Goal: Task Accomplishment & Management: Use online tool/utility

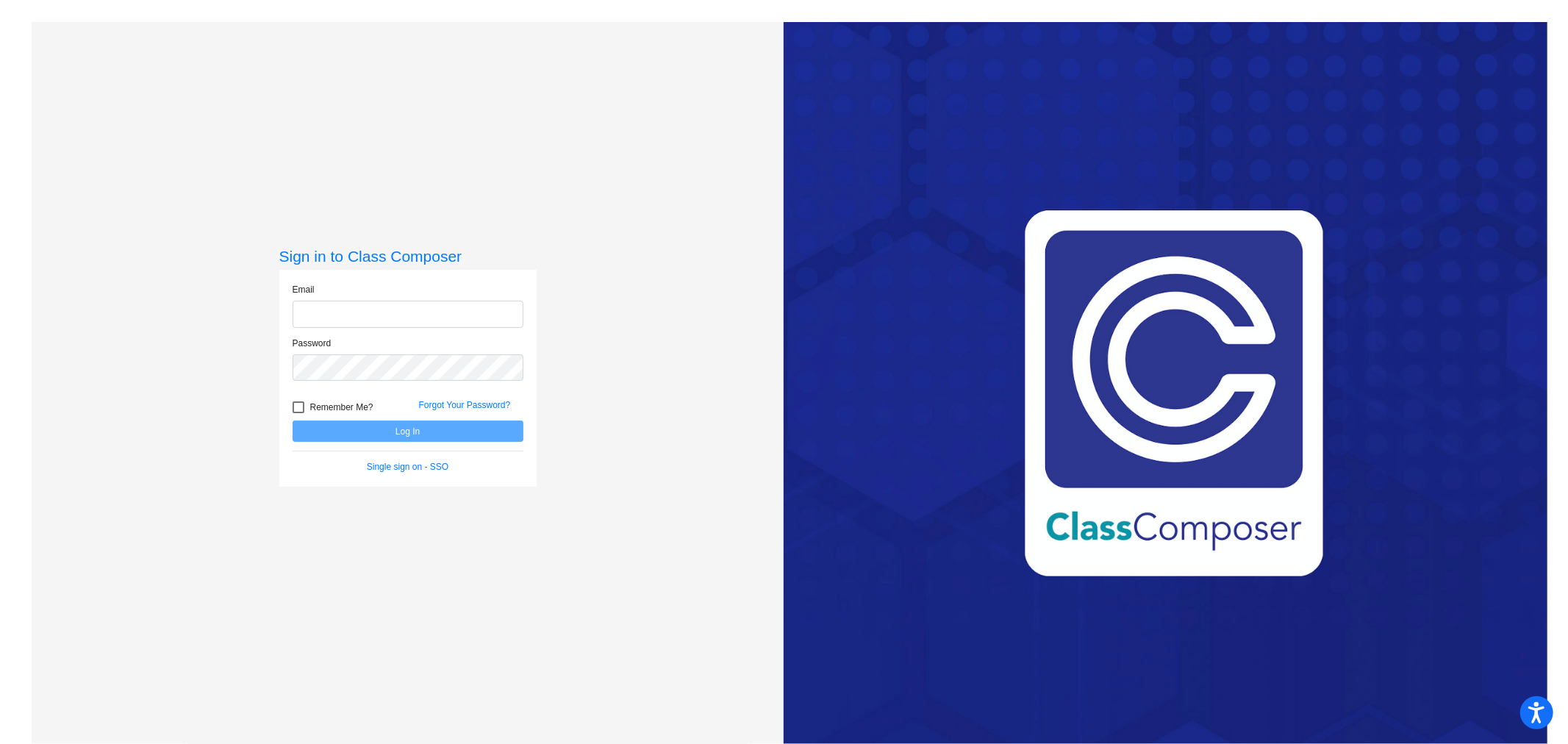
type input "[EMAIL_ADDRESS][DOMAIN_NAME]"
click at [395, 432] on button "Log In" at bounding box center [407, 431] width 231 height 21
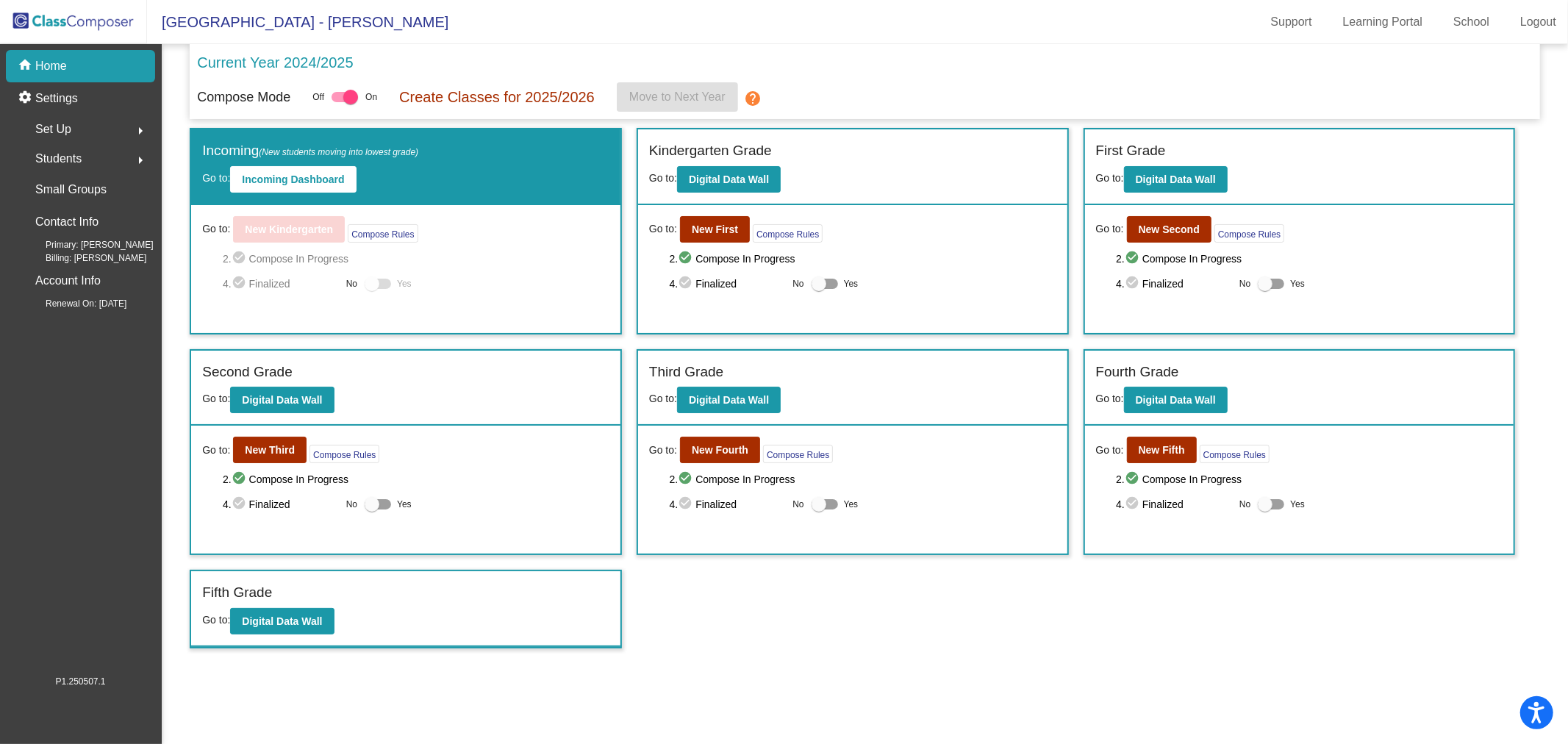
click at [318, 196] on div "Incoming (New students moving into lowest grade) Go to: Incoming Dashboard" at bounding box center [406, 168] width 429 height 76
click at [313, 186] on button "Incoming Dashboard" at bounding box center [292, 179] width 126 height 26
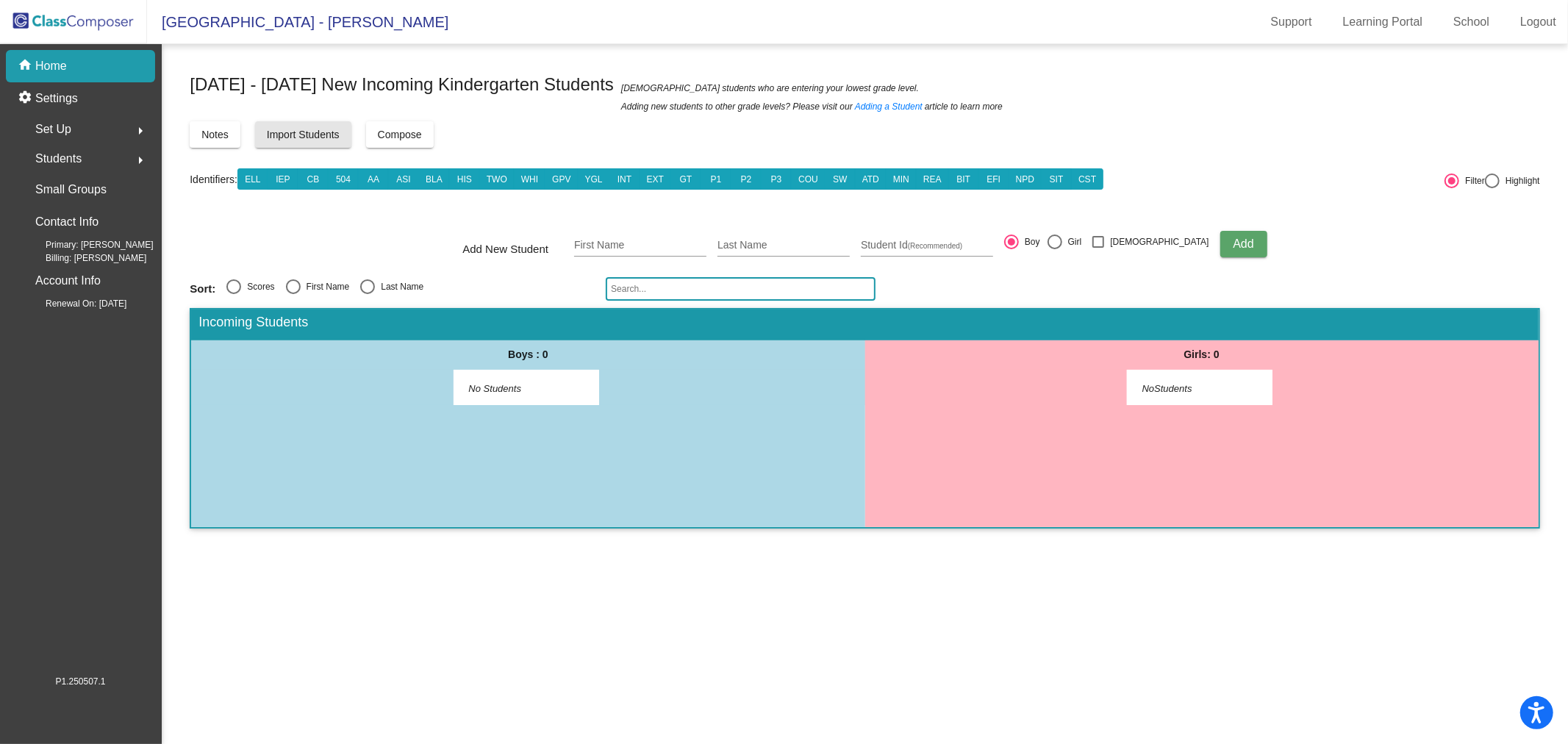
click at [272, 136] on span "Import Students" at bounding box center [303, 135] width 73 height 11
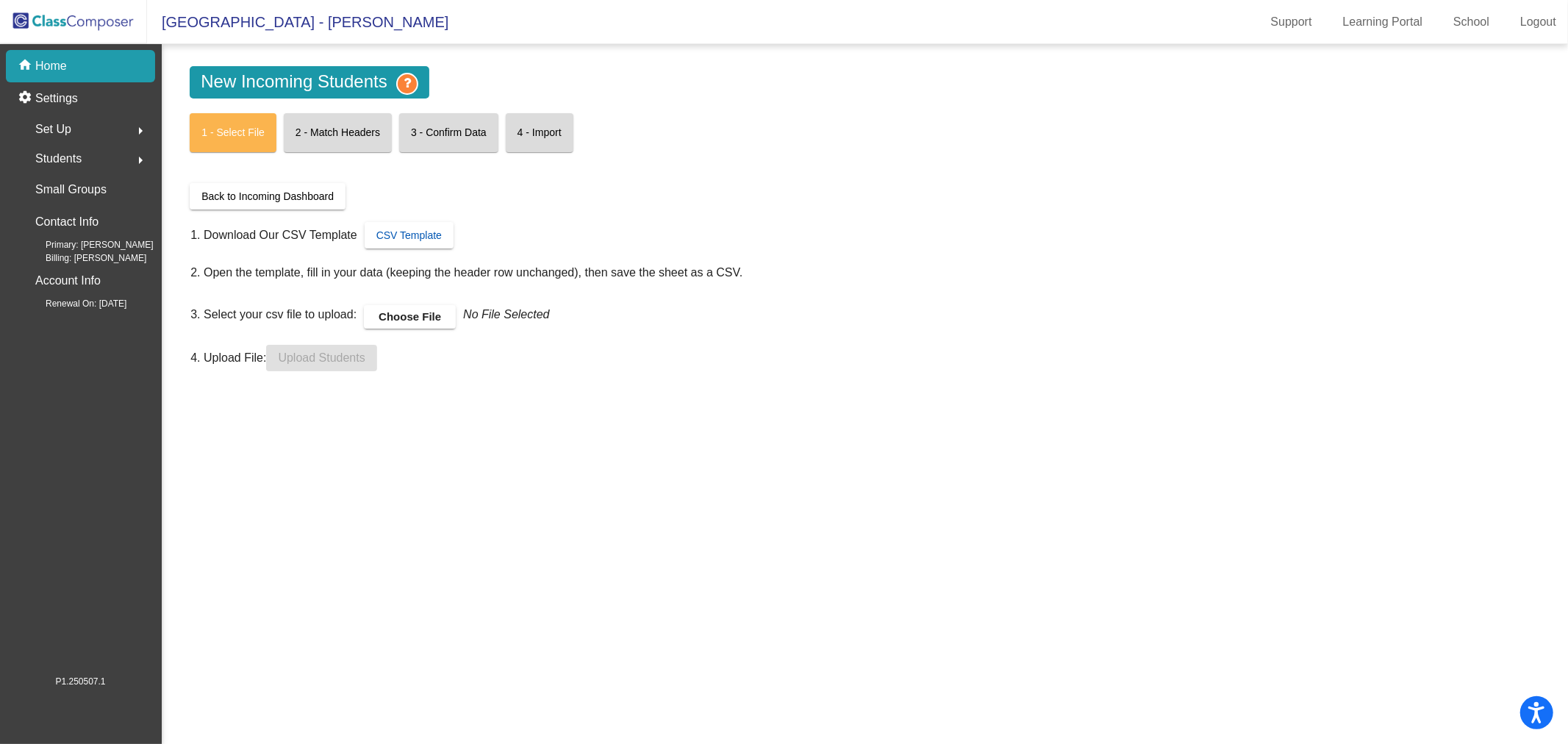
click at [409, 247] on link "CSV Template" at bounding box center [409, 235] width 89 height 26
